Goal: Information Seeking & Learning: Learn about a topic

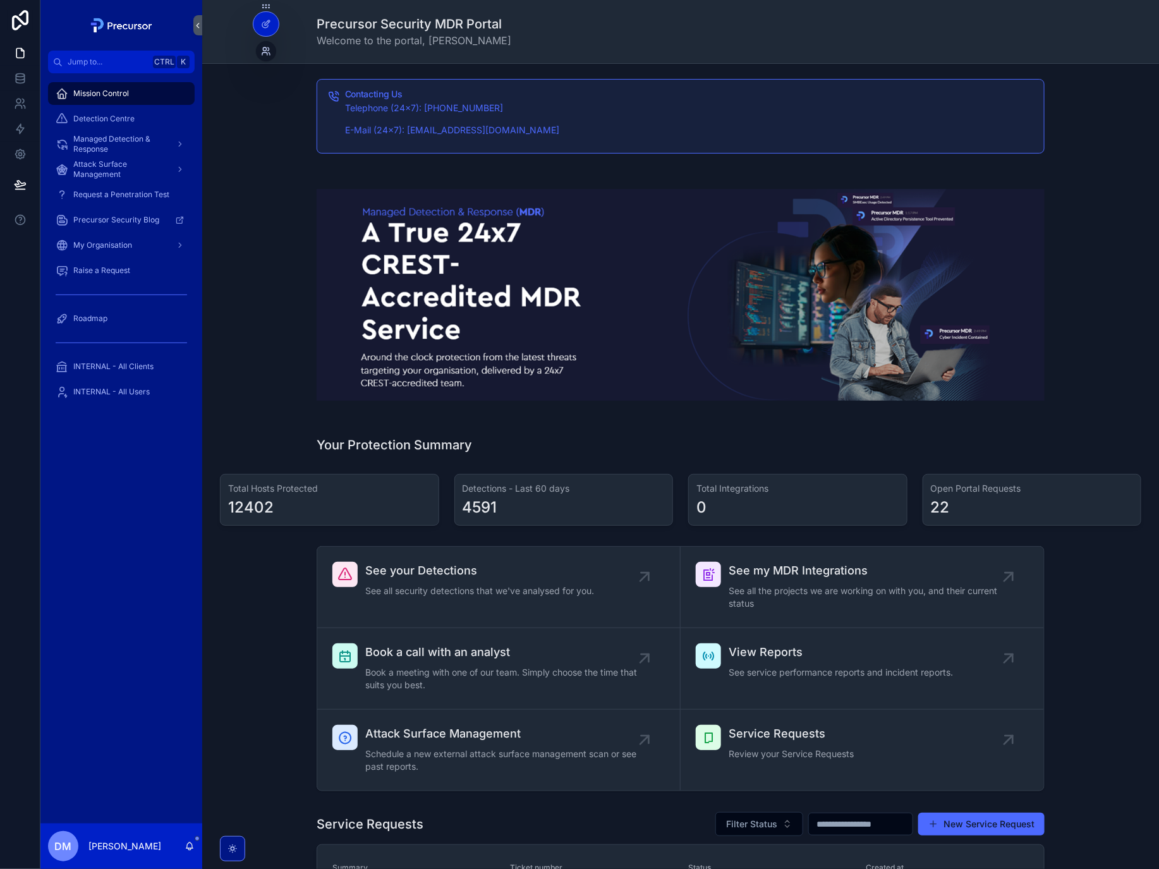
click at [266, 51] on icon at bounding box center [266, 51] width 10 height 10
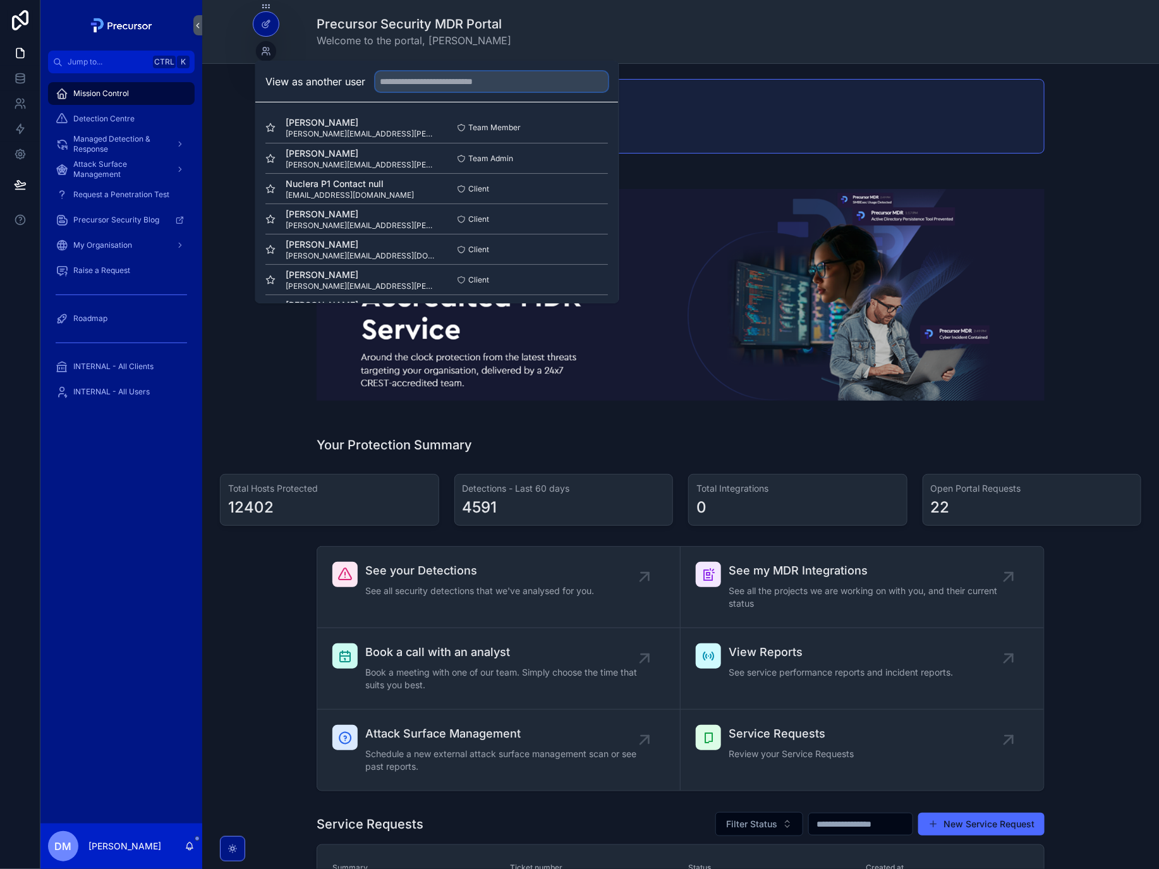
click at [449, 84] on input "text" at bounding box center [492, 81] width 233 height 20
click at [350, 220] on span "[PERSON_NAME]" at bounding box center [361, 214] width 151 height 13
click at [576, 222] on button "Select" at bounding box center [592, 219] width 33 height 18
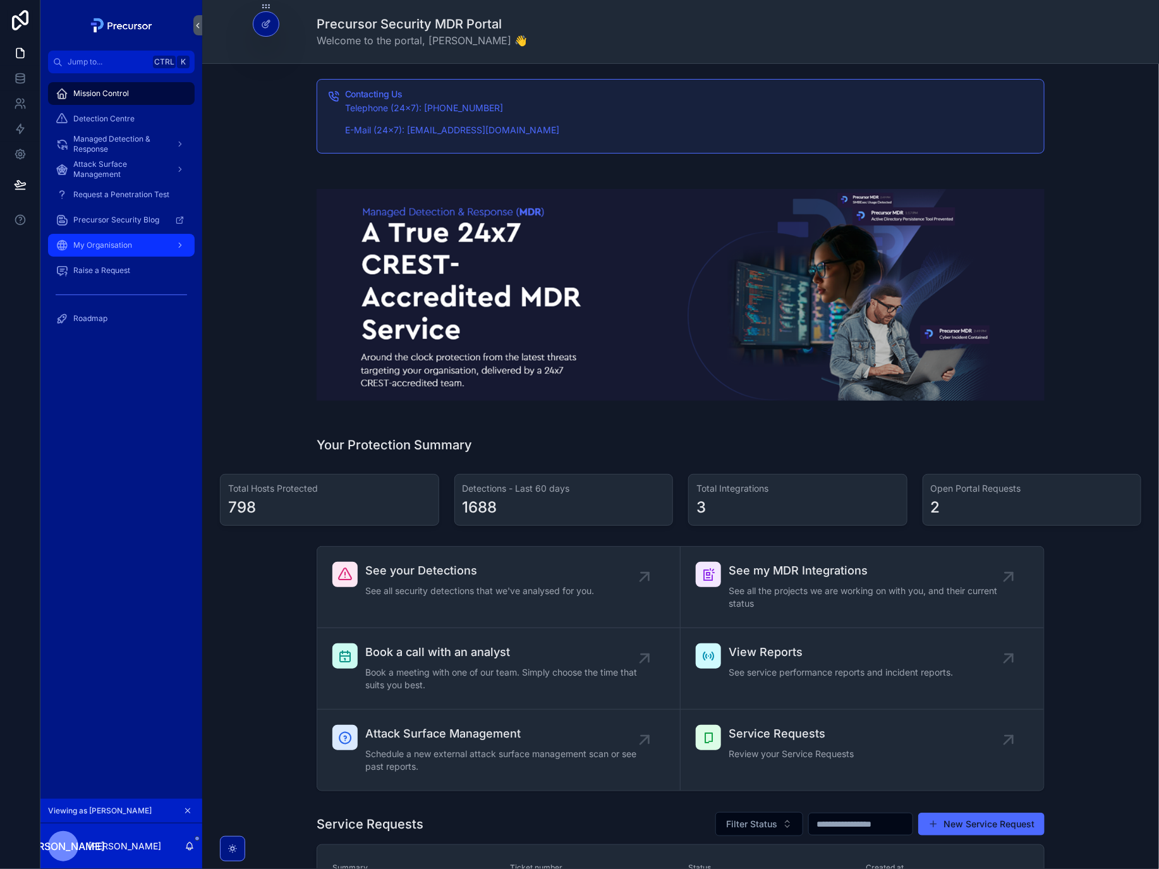
click at [114, 235] on div "My Organisation" at bounding box center [121, 245] width 131 height 20
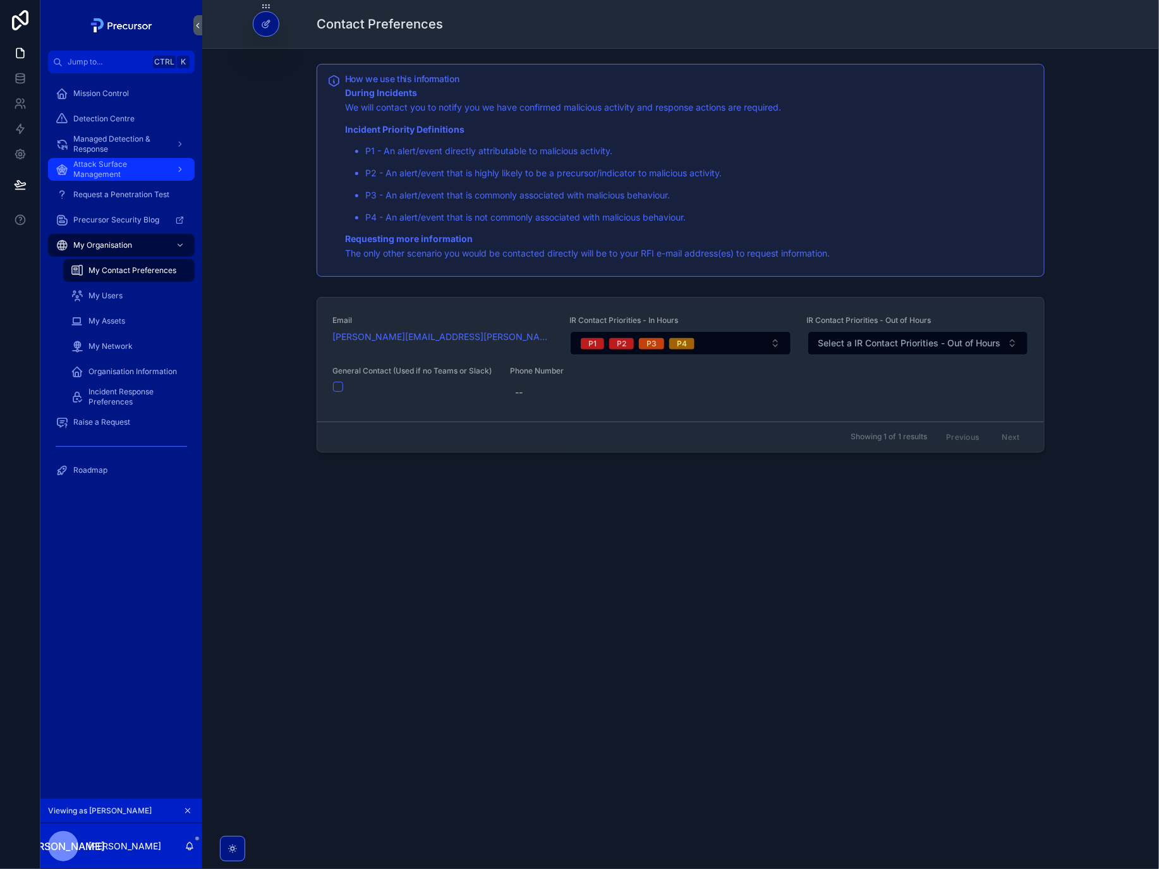
click at [121, 173] on span "Attack Surface Management" at bounding box center [119, 169] width 92 height 20
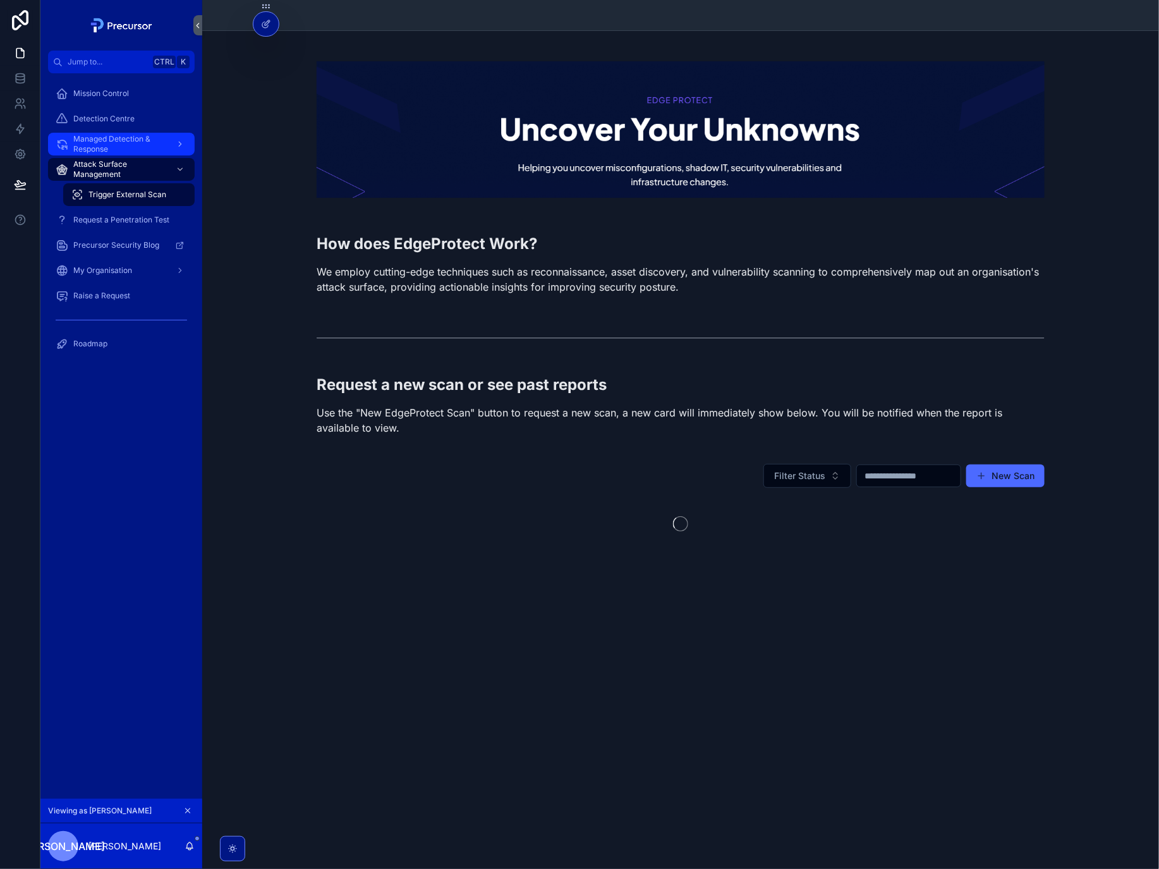
click at [124, 143] on span "Managed Detection & Response" at bounding box center [119, 144] width 92 height 20
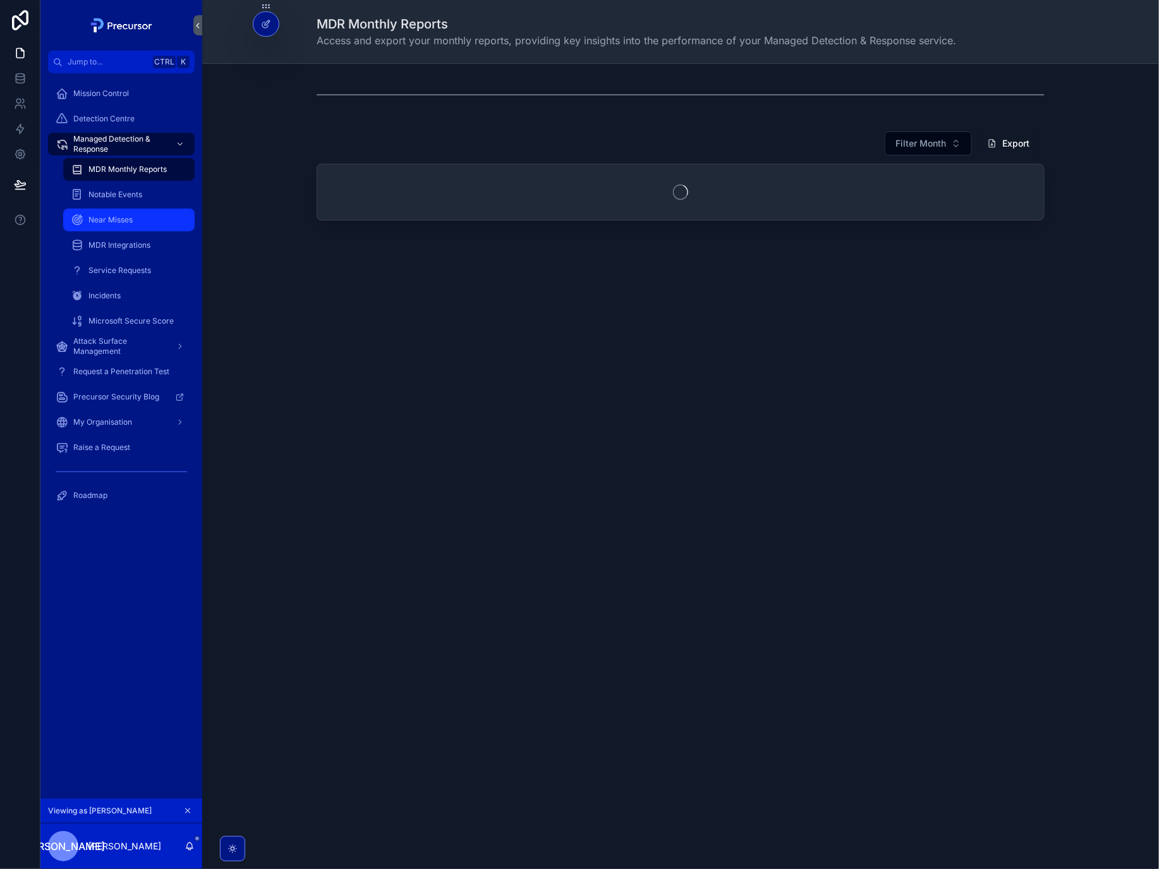
click at [119, 228] on div "Near Misses" at bounding box center [129, 220] width 116 height 20
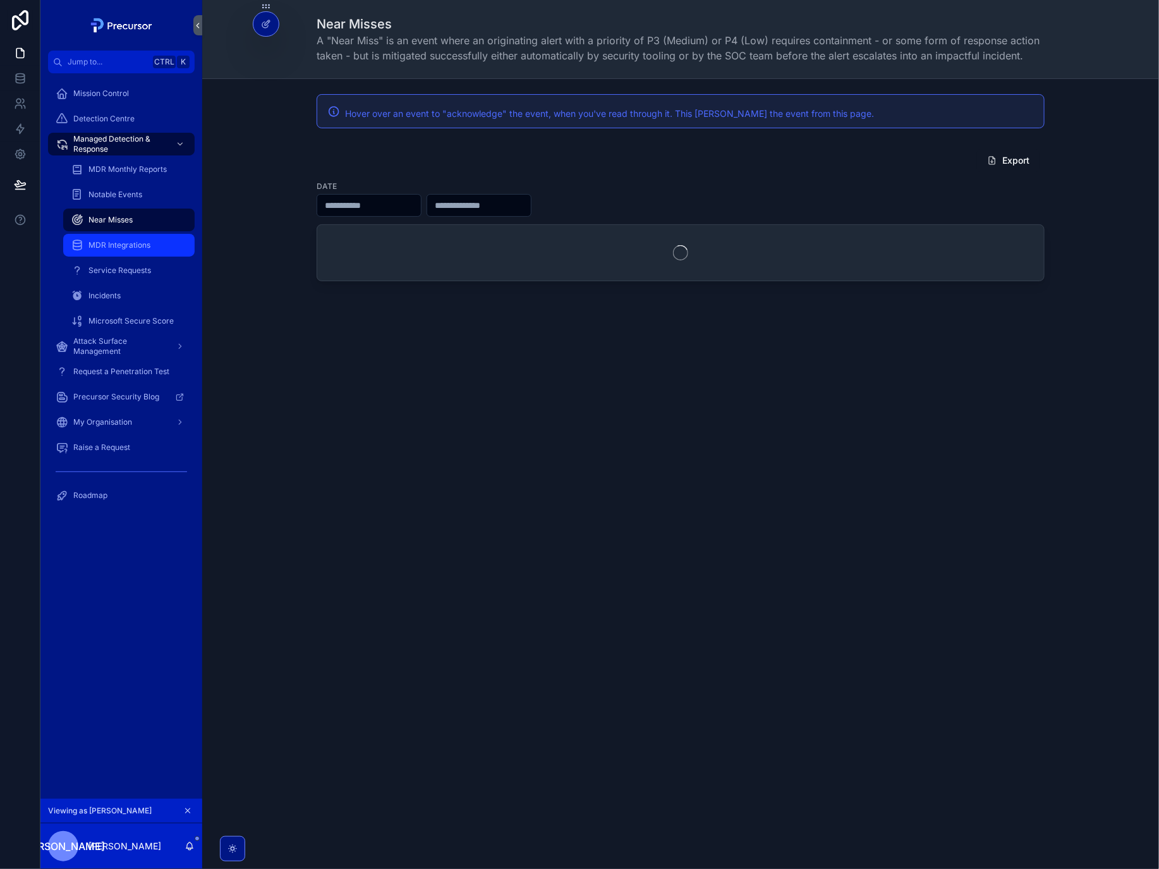
click at [118, 236] on div "MDR Integrations" at bounding box center [129, 245] width 116 height 20
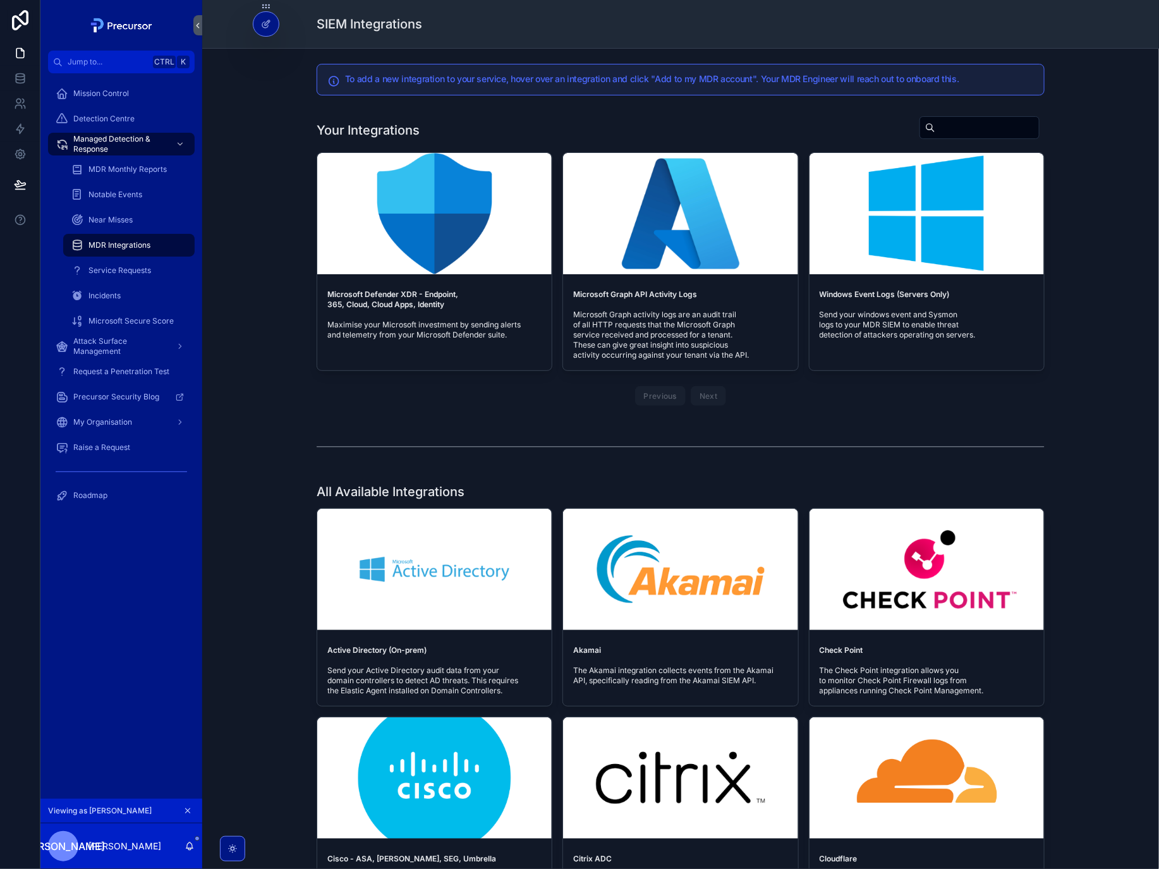
click at [710, 395] on div "Previous Next" at bounding box center [681, 396] width 92 height 20
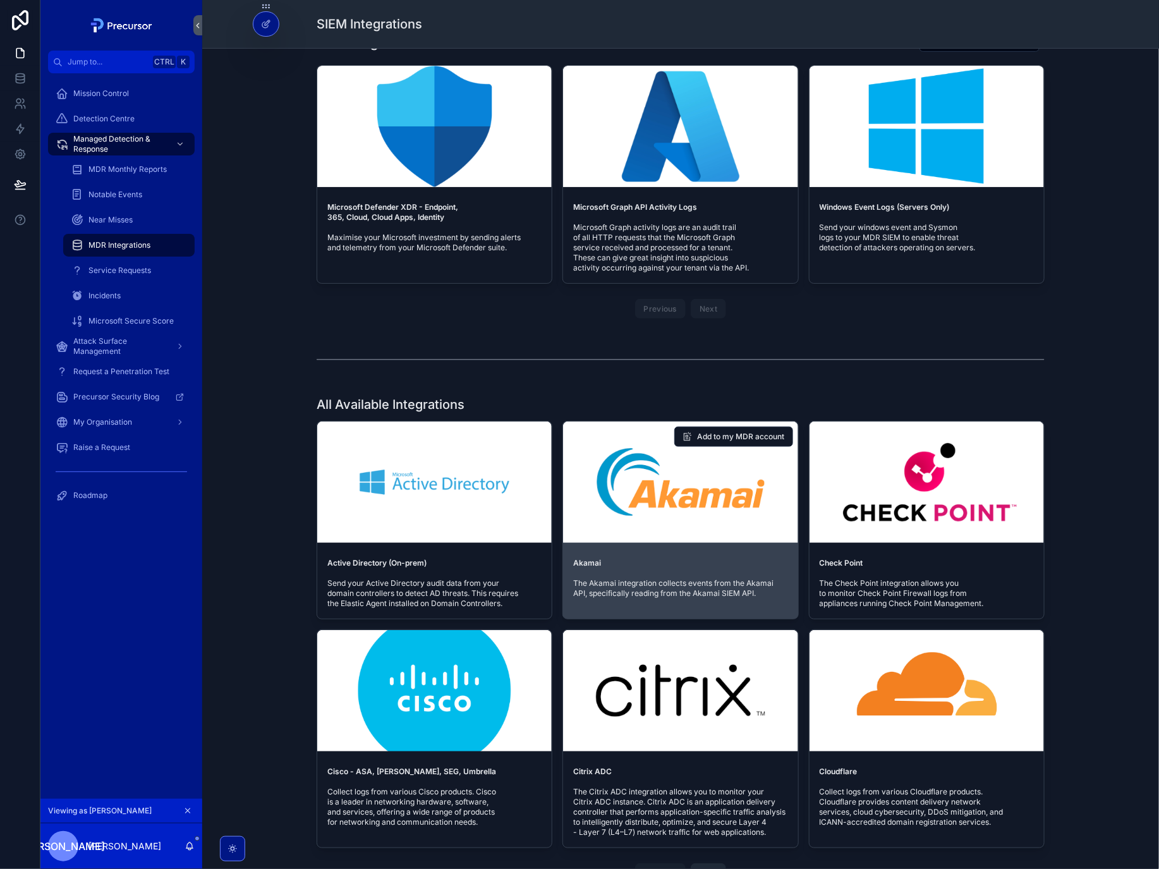
scroll to position [213, 0]
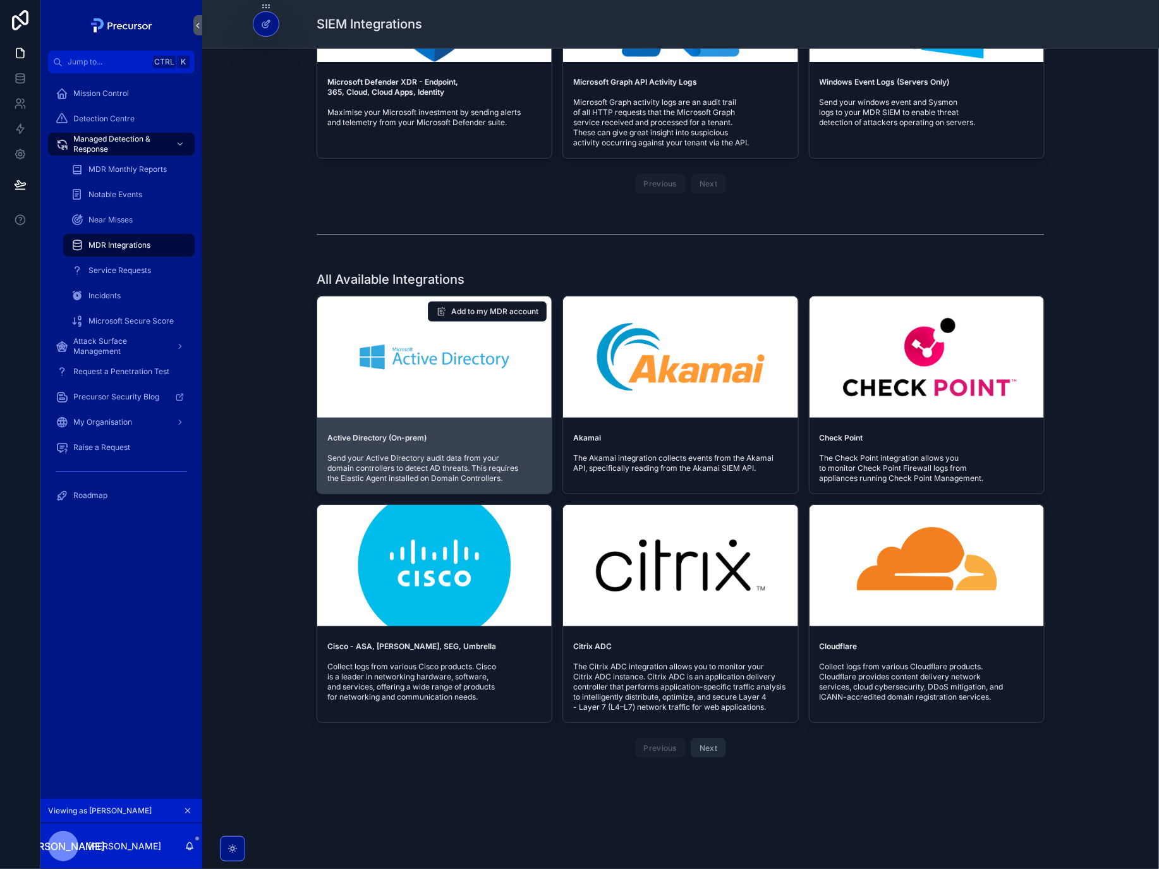
click at [534, 476] on span "Send your Active Directory audit data from your domain controllers to detect AD…" at bounding box center [434, 468] width 214 height 30
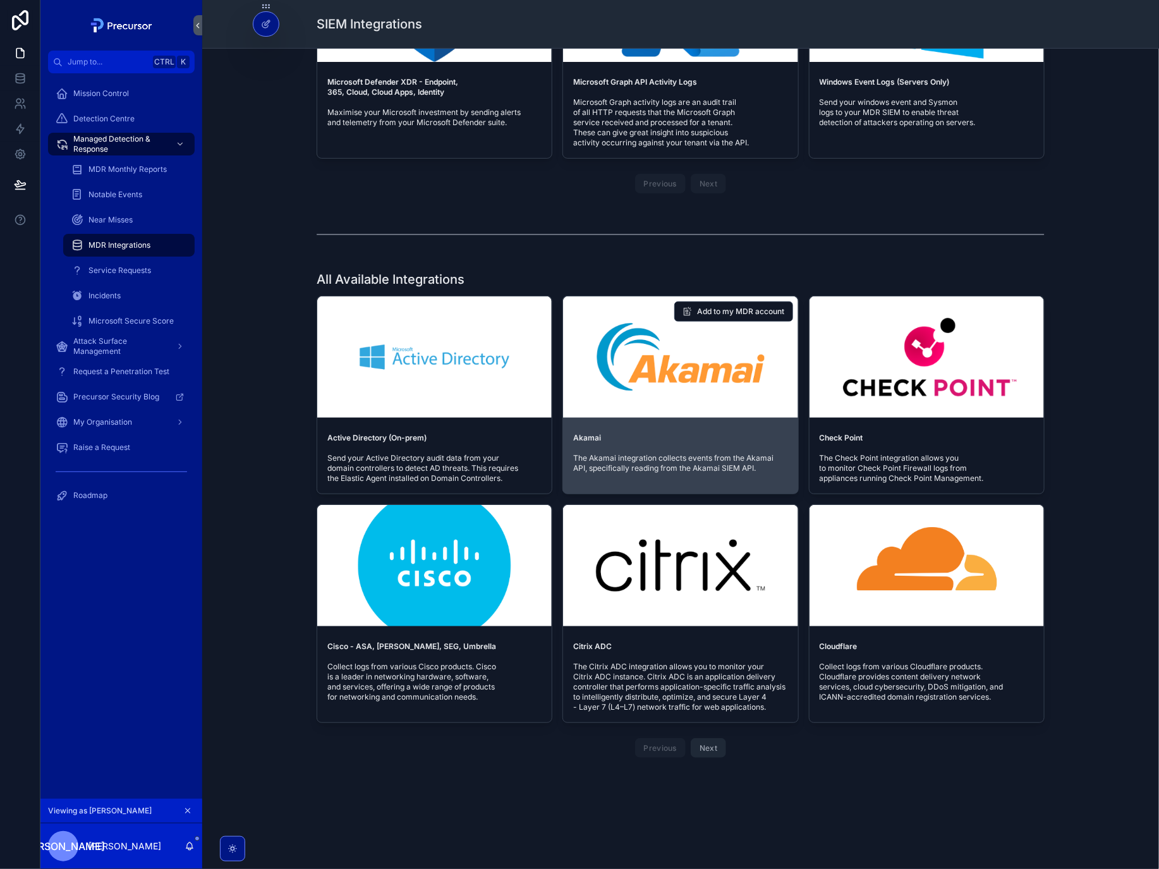
scroll to position [0, 0]
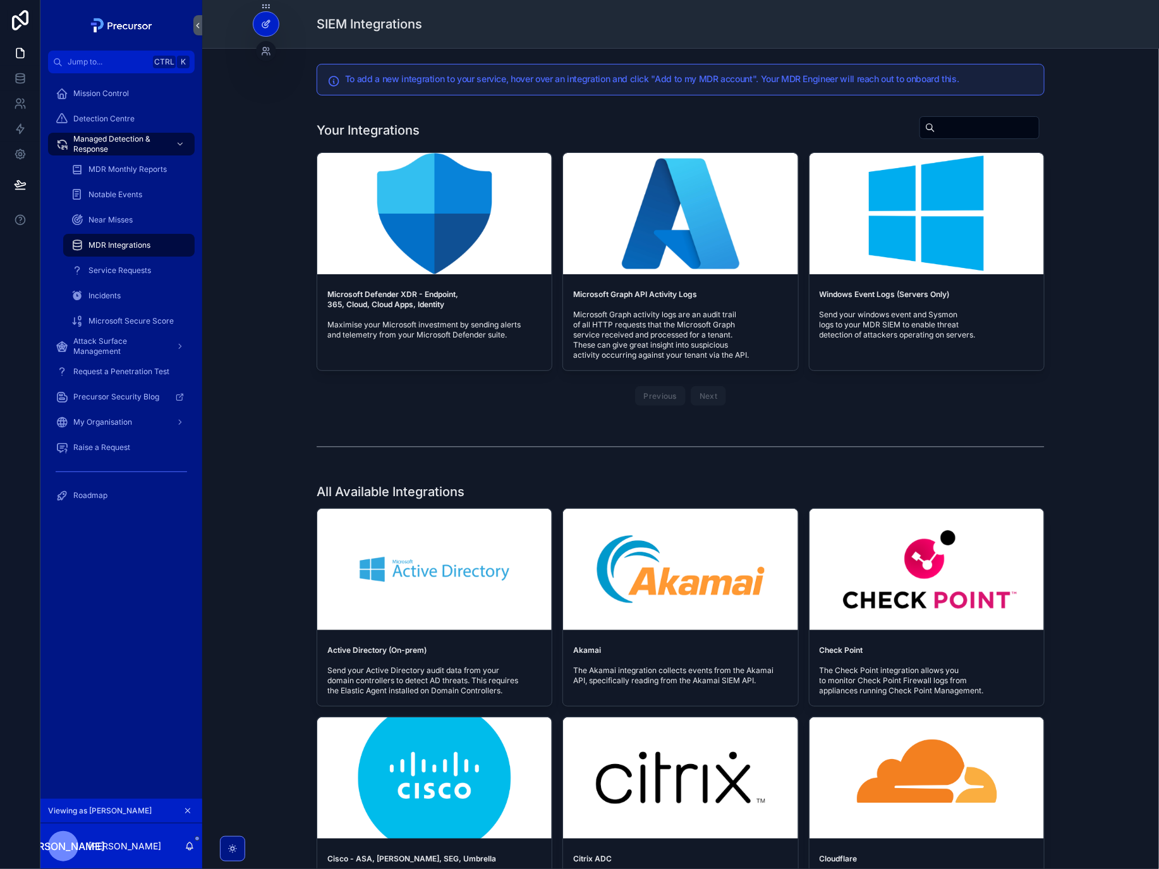
click at [275, 25] on div at bounding box center [265, 24] width 25 height 24
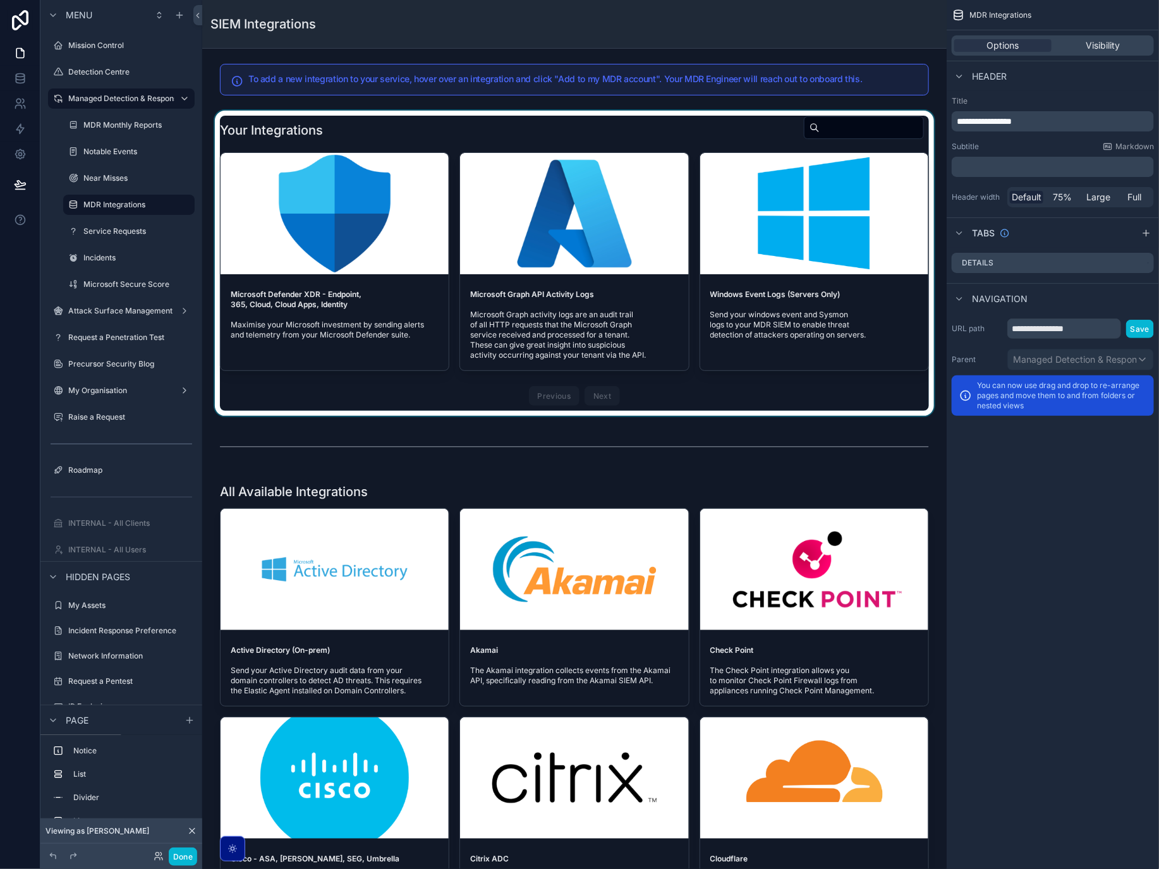
click at [575, 323] on div "scrollable content" at bounding box center [574, 263] width 724 height 305
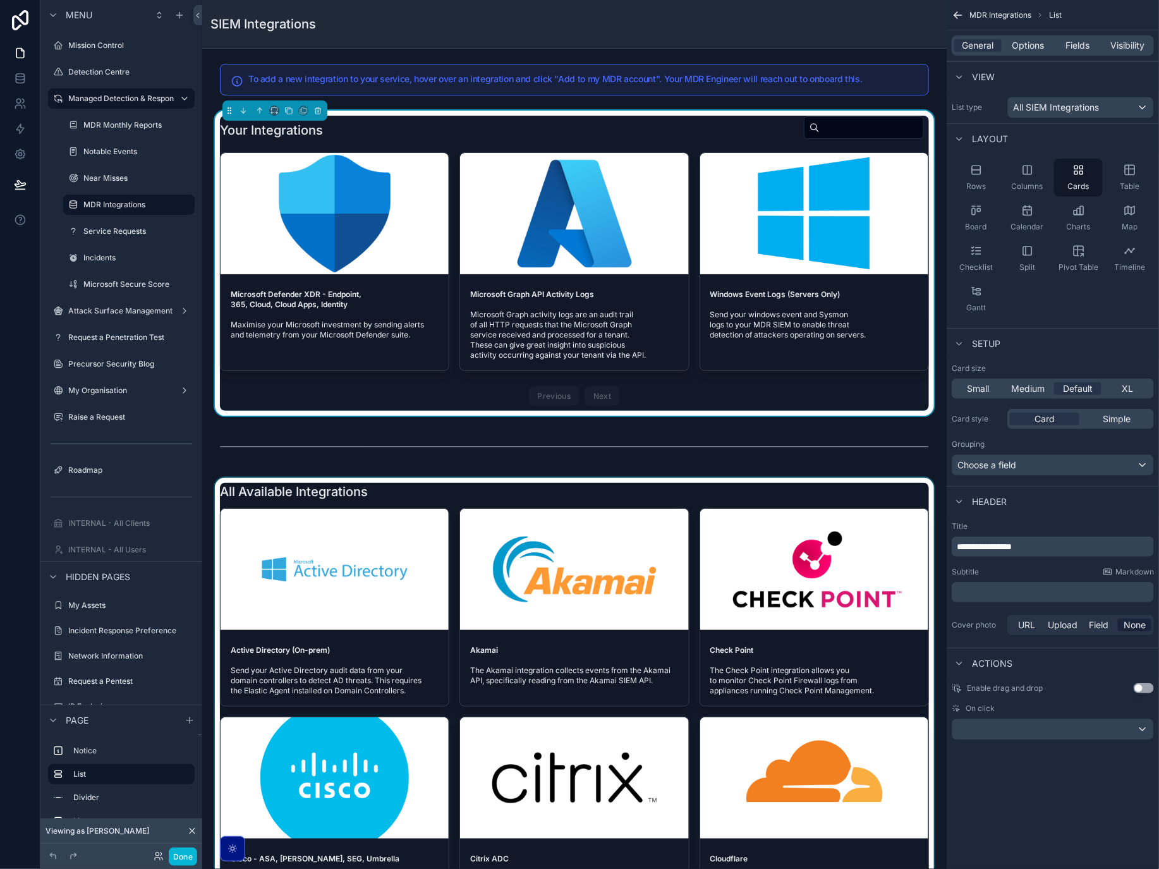
click at [330, 630] on div "scrollable content" at bounding box center [574, 734] width 724 height 513
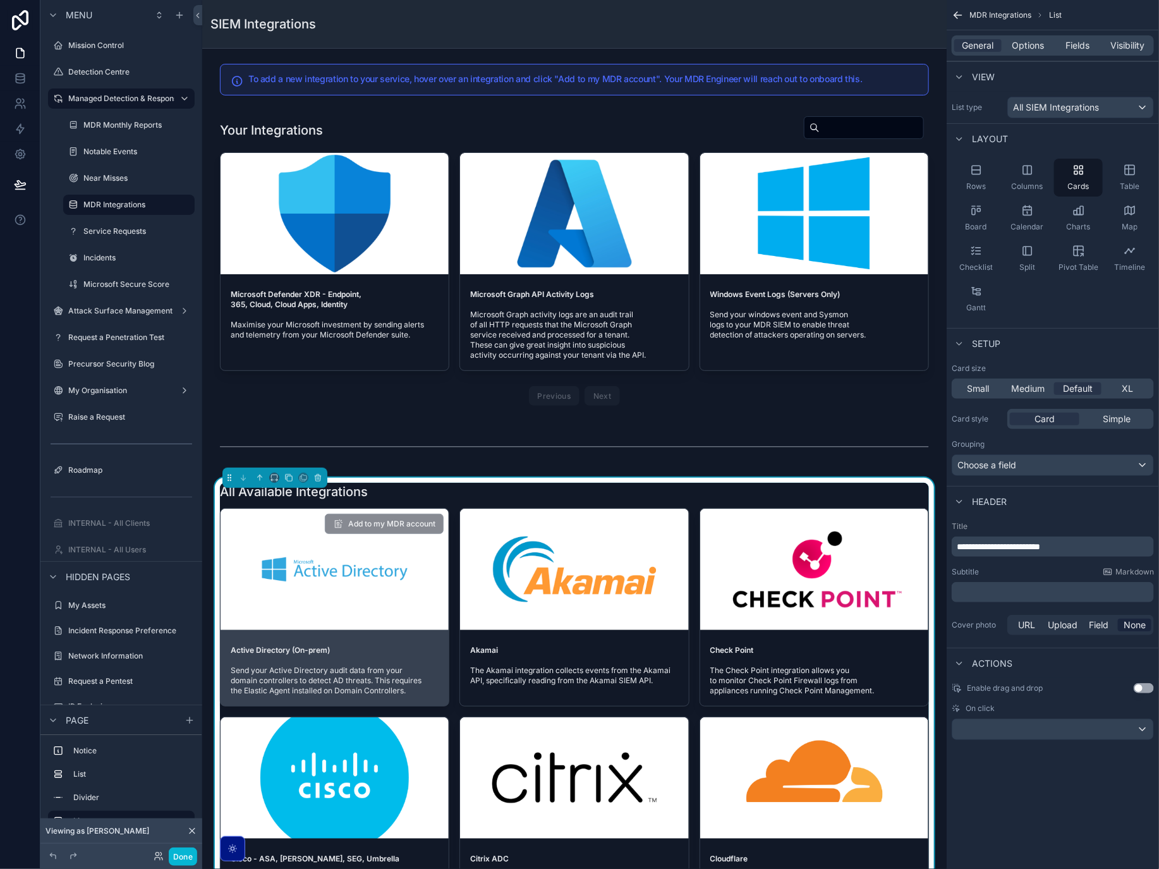
click at [374, 524] on span "Add to my MDR account" at bounding box center [384, 524] width 119 height 13
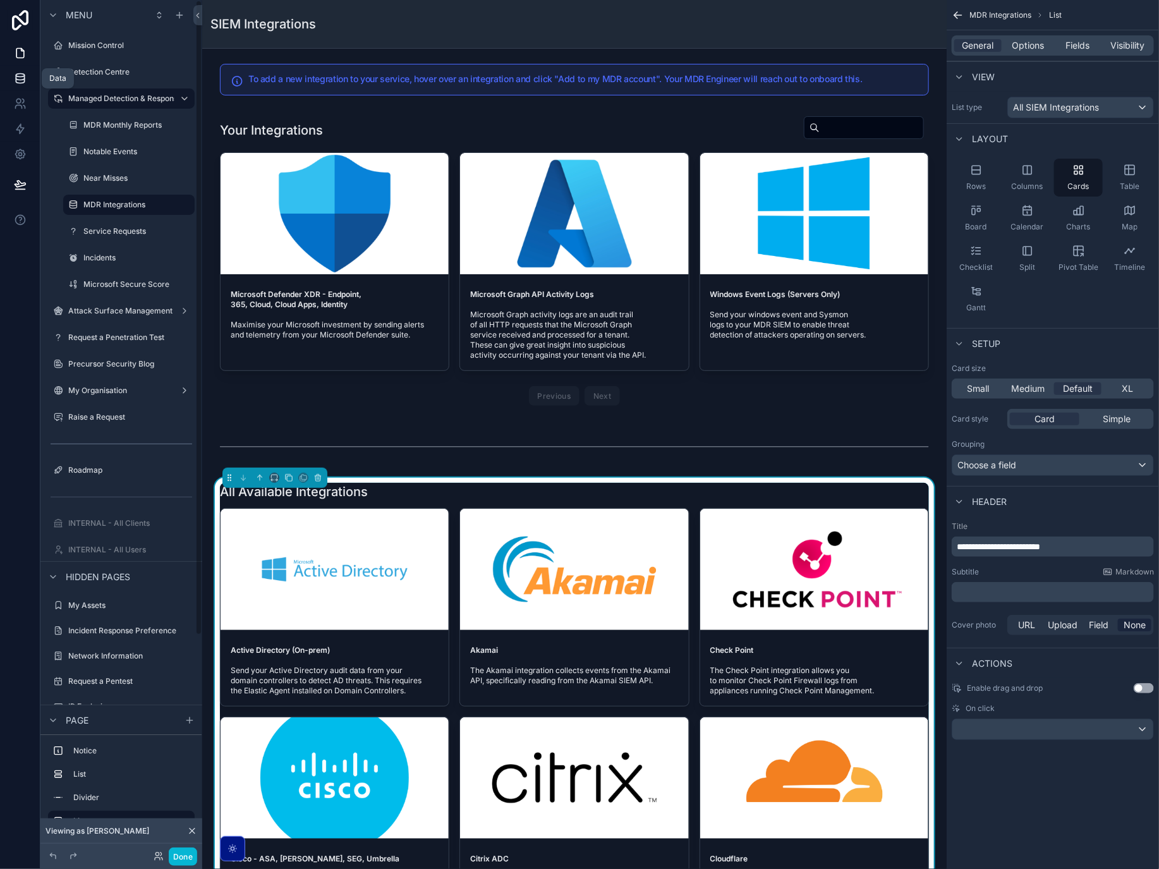
click at [18, 78] on icon at bounding box center [20, 78] width 13 height 13
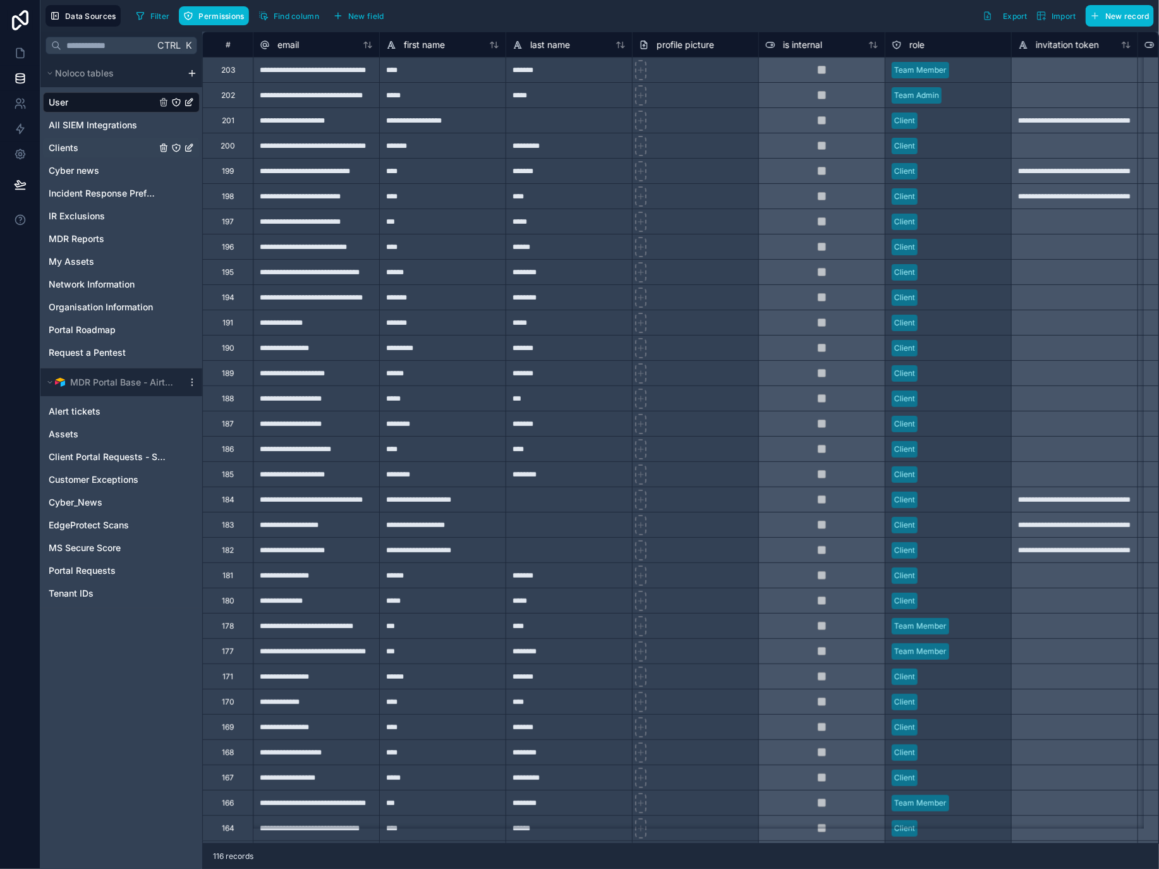
click at [103, 142] on link "Clients" at bounding box center [102, 148] width 107 height 13
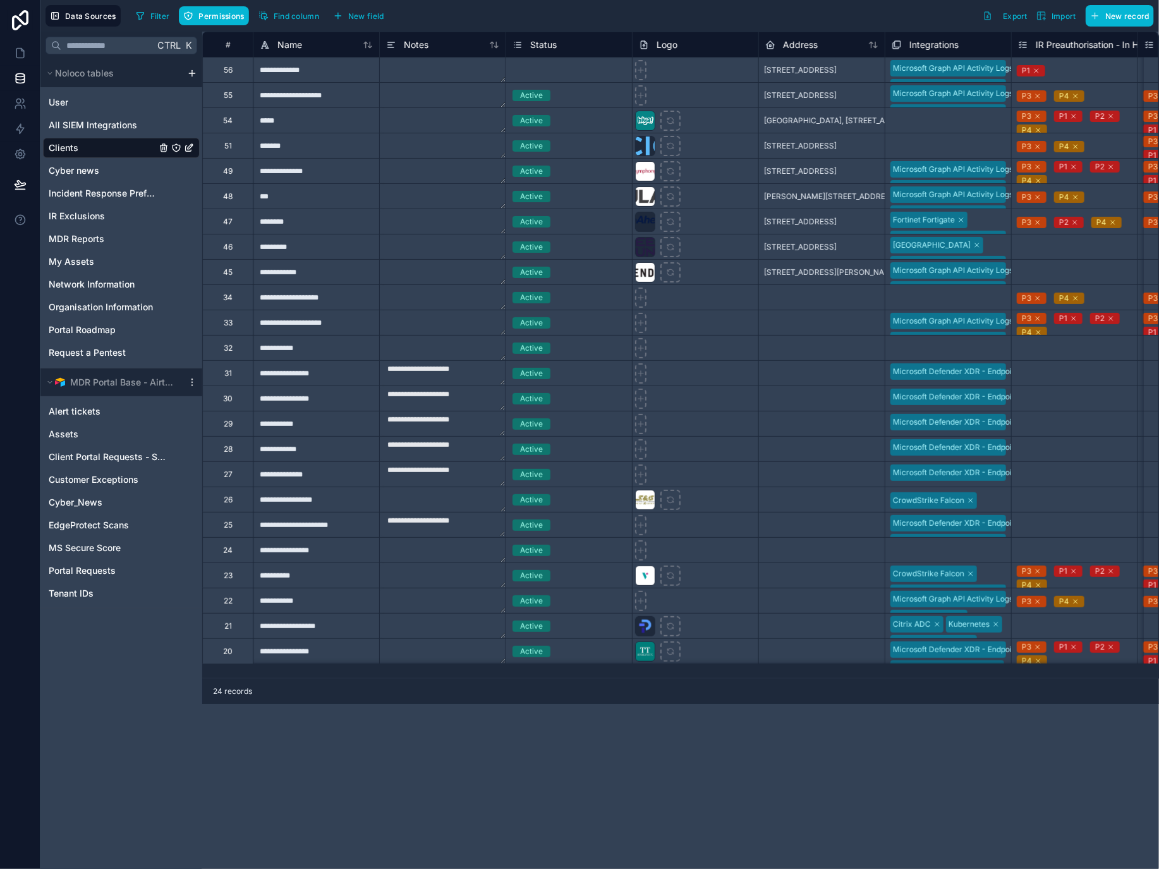
click at [920, 83] on div "Microsoft Graph API Activity Logs Microsoft Defender XDR - Endpoint, 365, Cloud…" at bounding box center [949, 95] width 126 height 25
click at [837, 95] on span "[STREET_ADDRESS]" at bounding box center [800, 95] width 73 height 10
click at [937, 90] on div "Microsoft Graph API Activity Logs Microsoft Defender XDR - Endpoint, 365, Cloud…" at bounding box center [949, 95] width 126 height 25
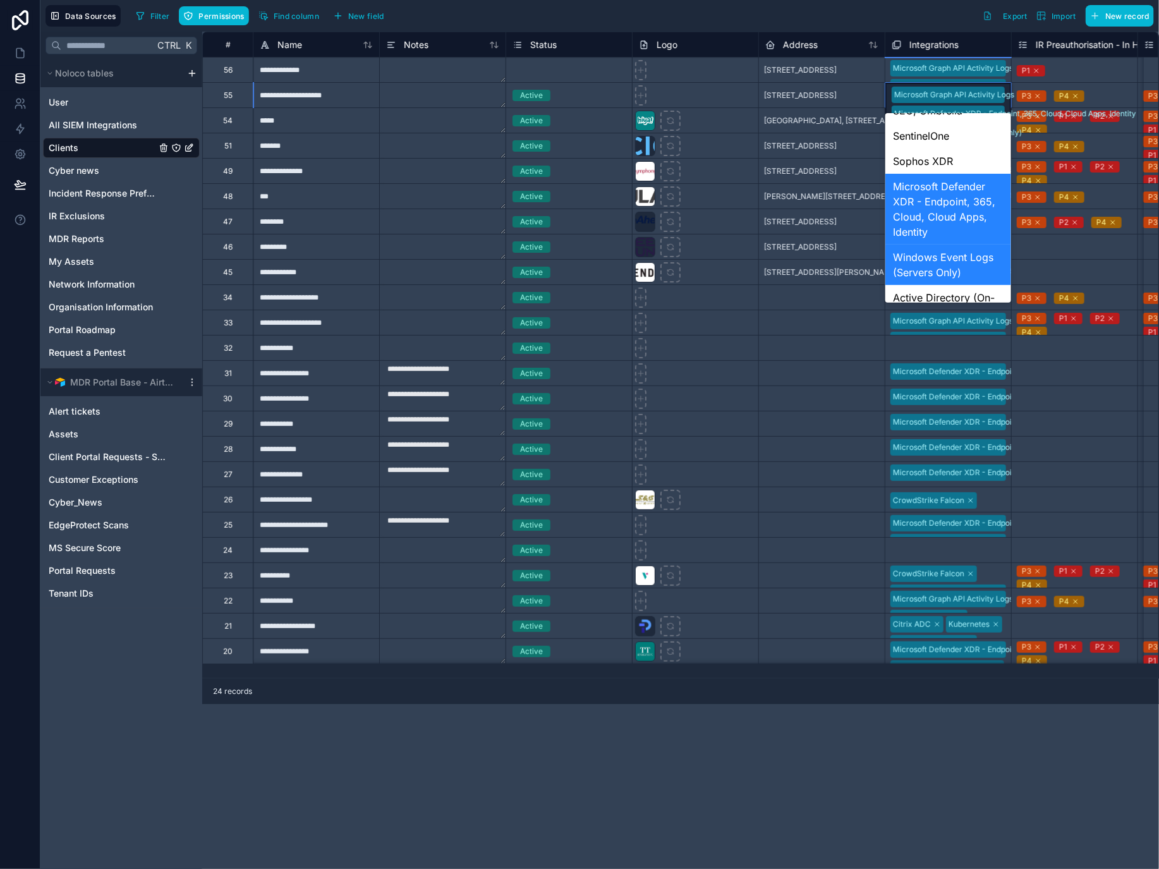
scroll to position [366, 0]
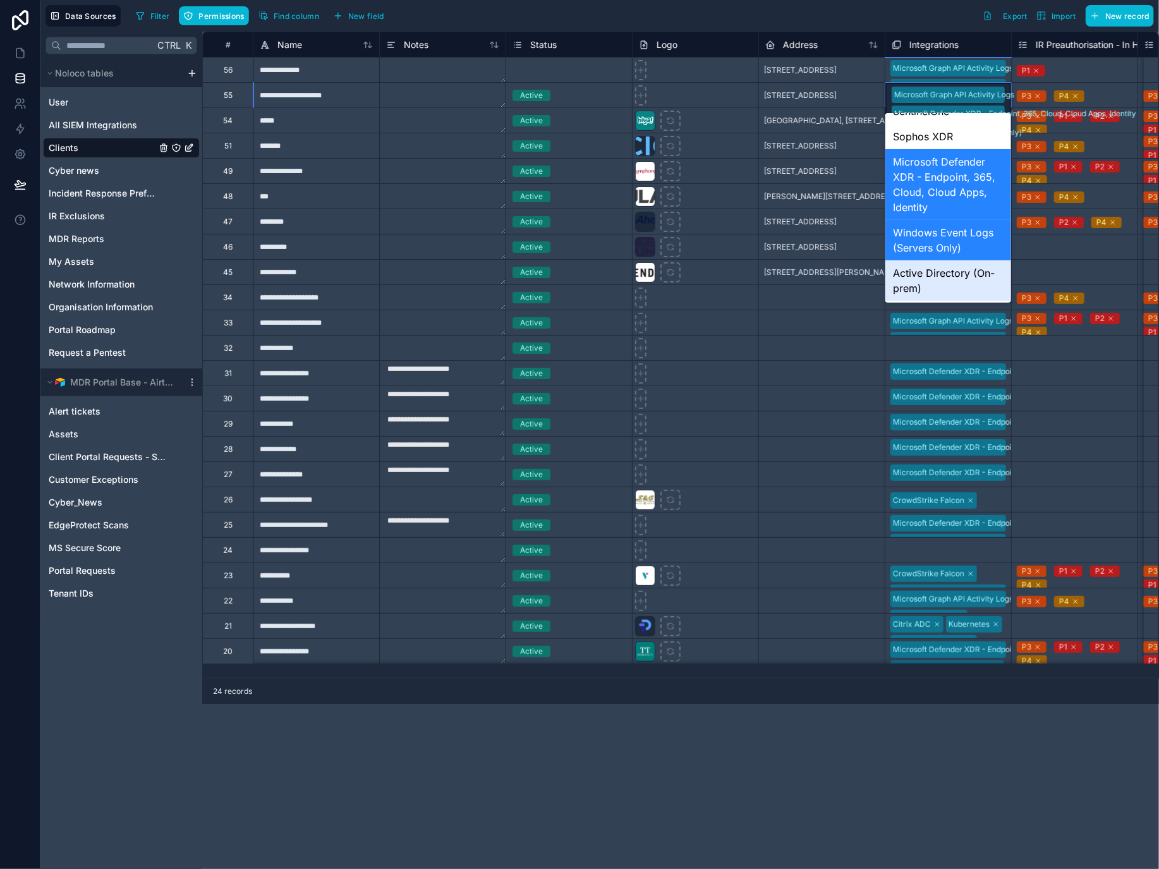
click at [947, 279] on div "Active Directory (On-prem)" at bounding box center [948, 280] width 125 height 40
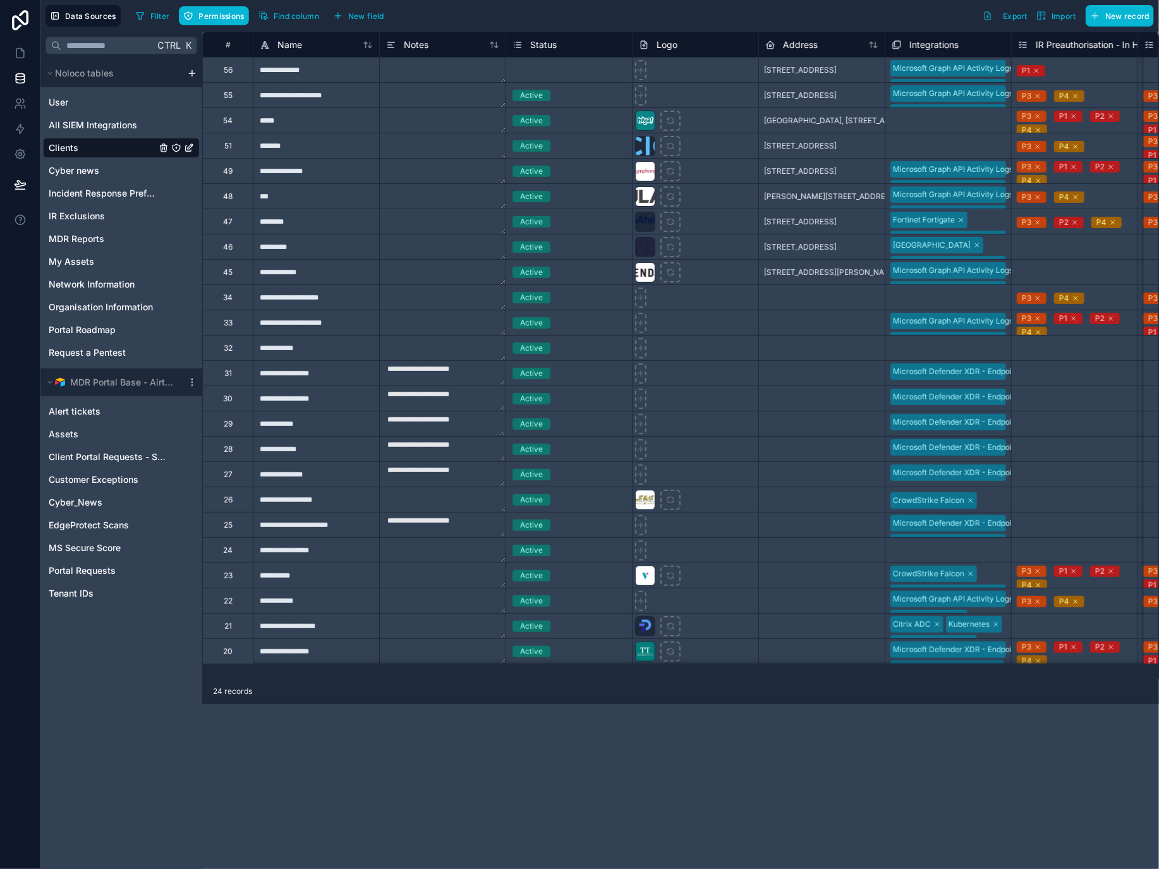
click at [841, 713] on div "**********" at bounding box center [680, 451] width 957 height 838
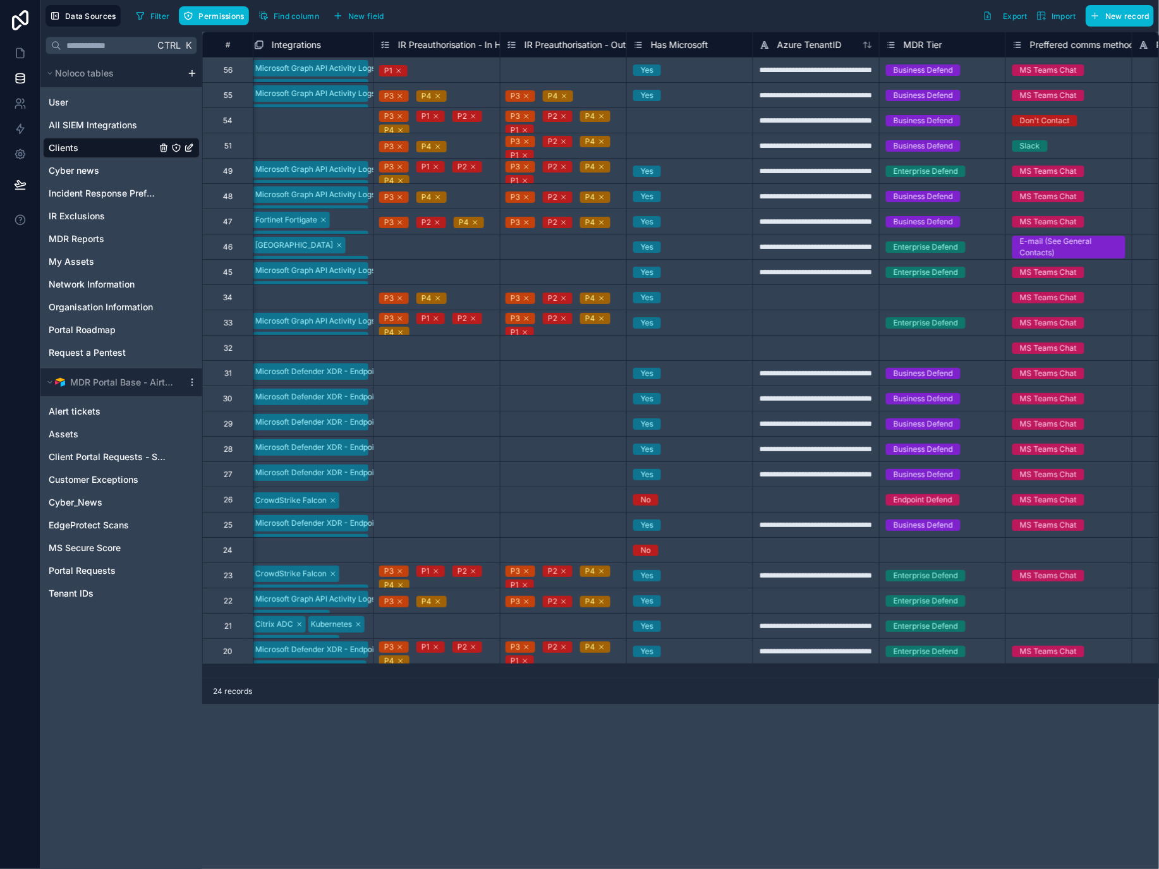
drag, startPoint x: 666, startPoint y: 748, endPoint x: 628, endPoint y: 683, distance: 75.7
click at [666, 747] on div "**********" at bounding box center [680, 451] width 957 height 838
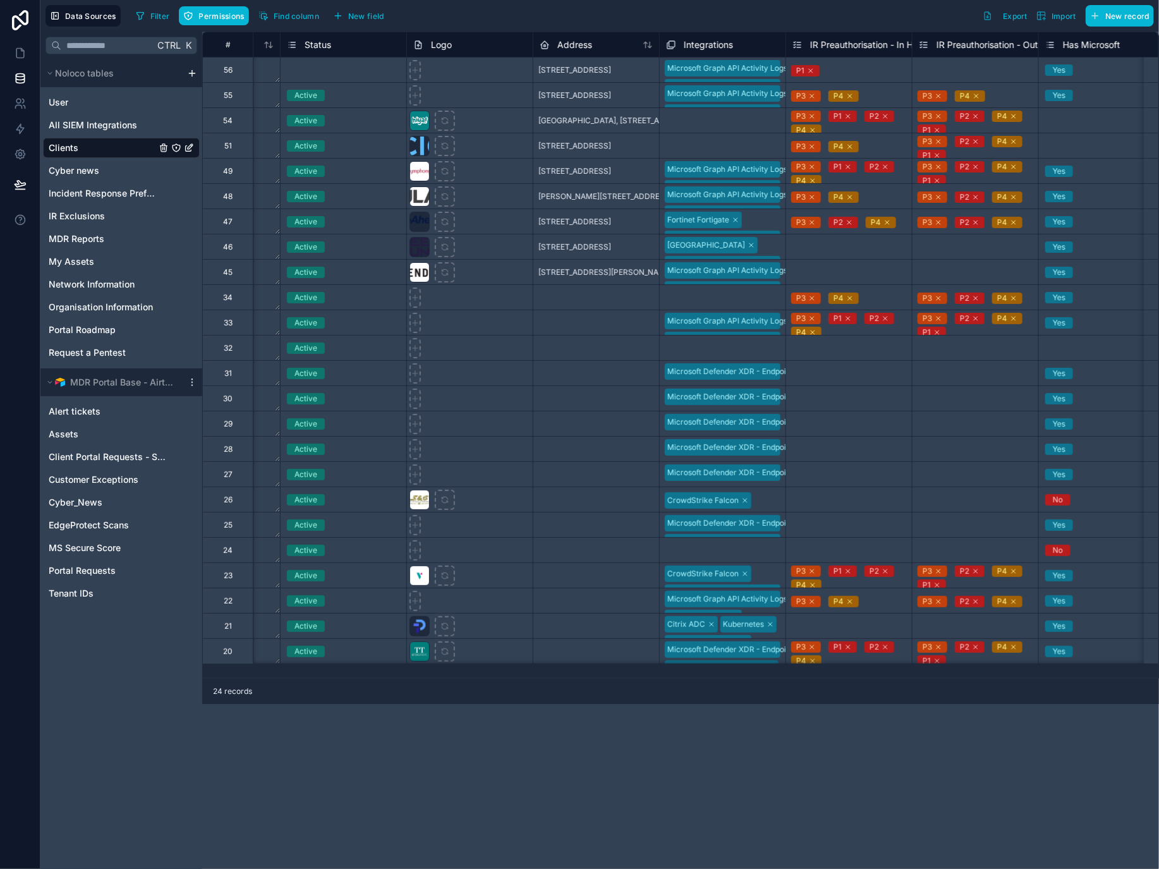
scroll to position [0, 0]
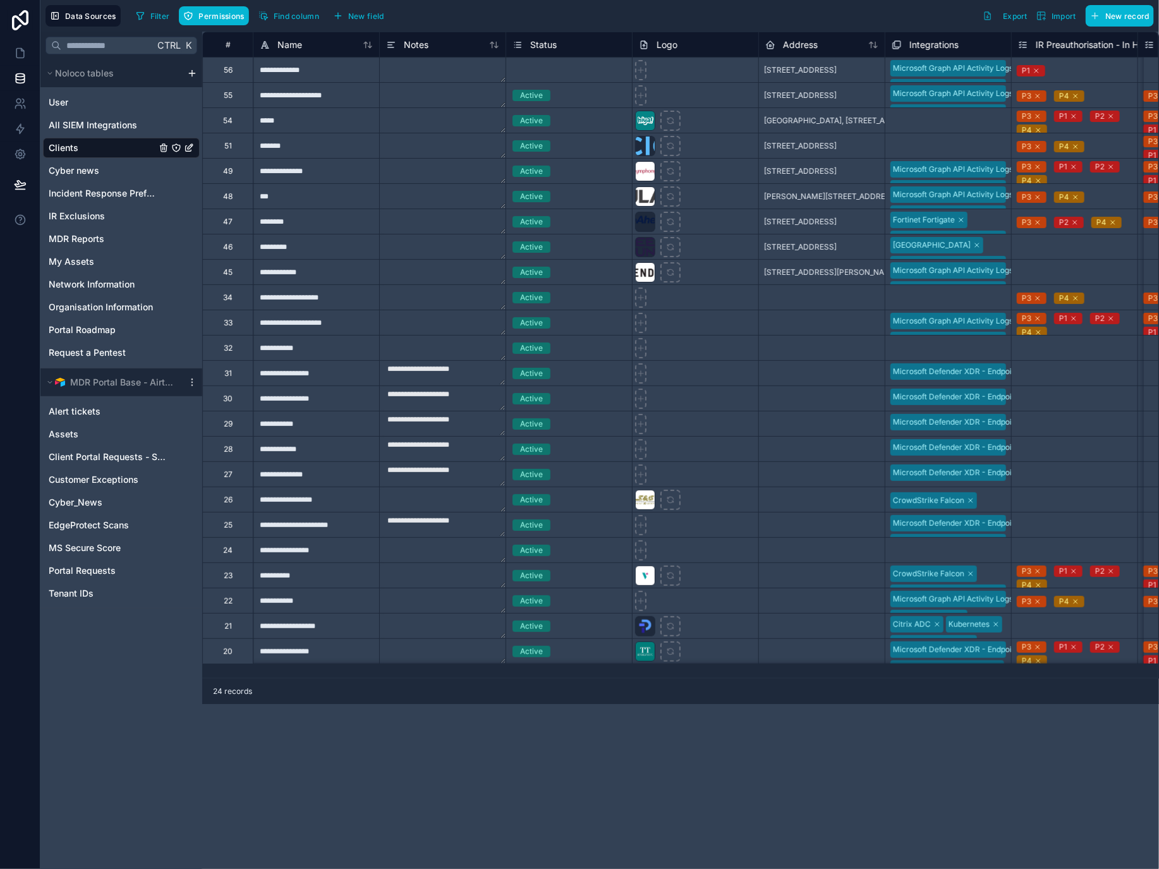
click at [412, 742] on div "**********" at bounding box center [680, 451] width 957 height 838
click at [6, 53] on link at bounding box center [20, 52] width 40 height 25
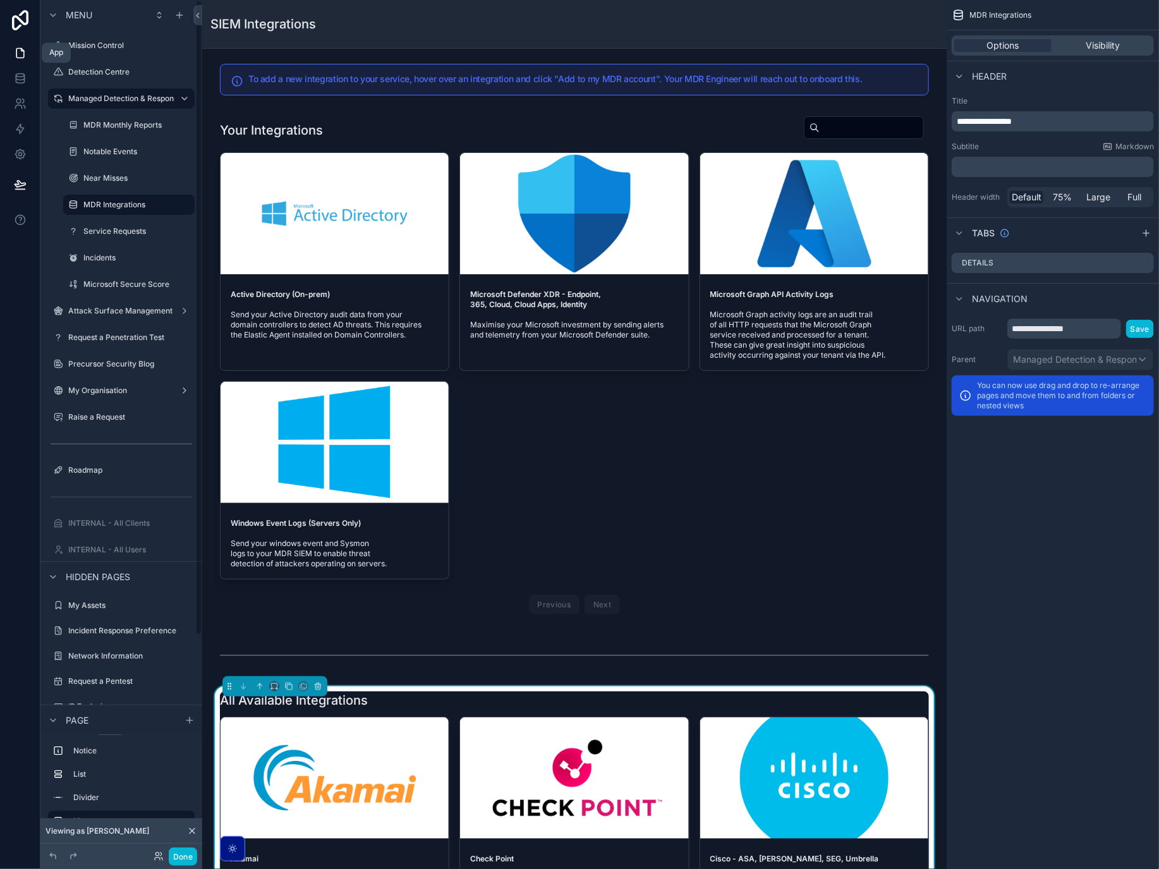
click at [15, 59] on icon at bounding box center [20, 53] width 13 height 13
